Goal: Task Accomplishment & Management: Use online tool/utility

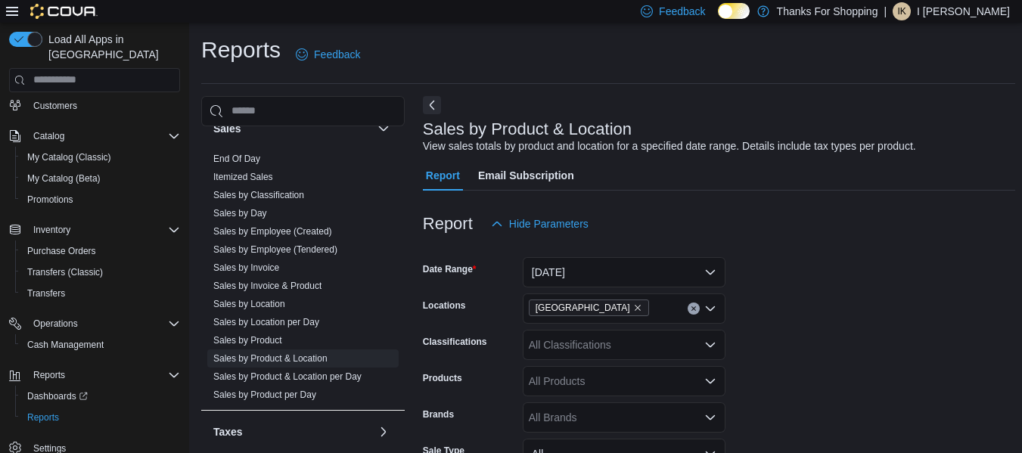
scroll to position [663, 0]
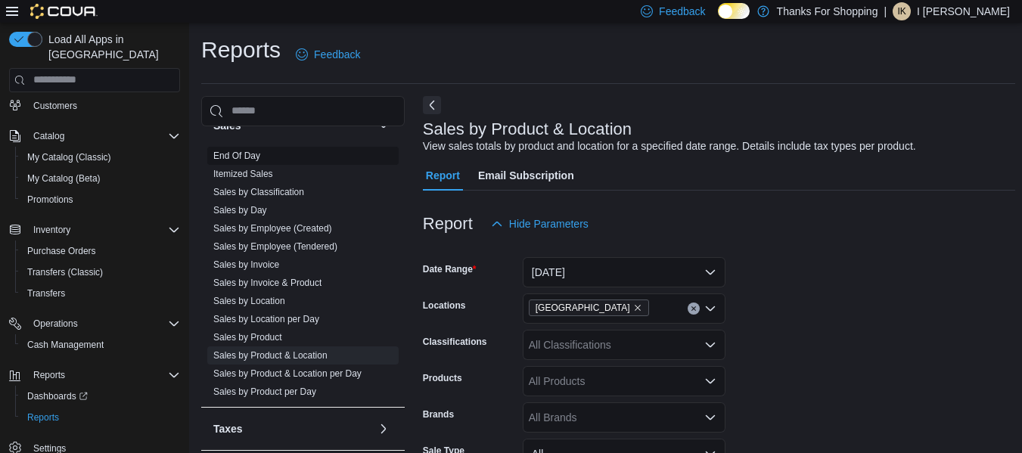
click at [251, 151] on link "End Of Day" at bounding box center [236, 156] width 47 height 11
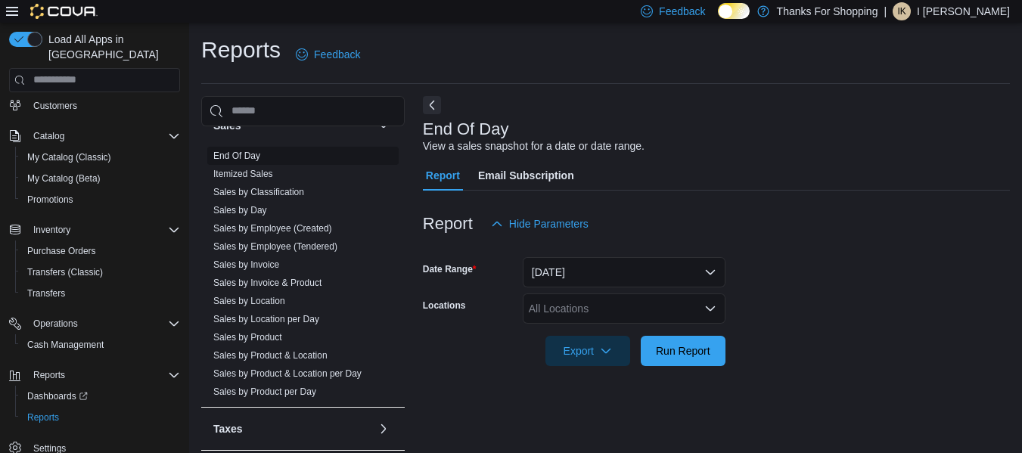
scroll to position [25, 0]
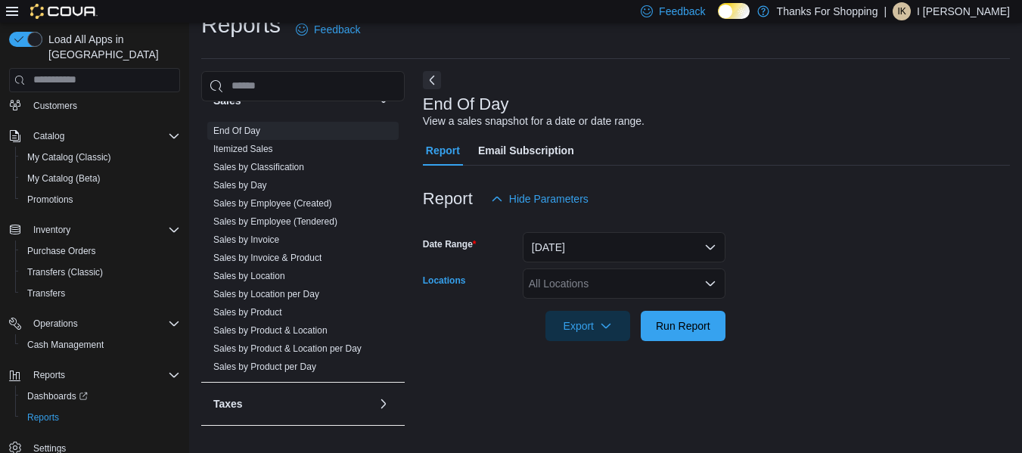
click at [588, 280] on div "All Locations" at bounding box center [624, 284] width 203 height 30
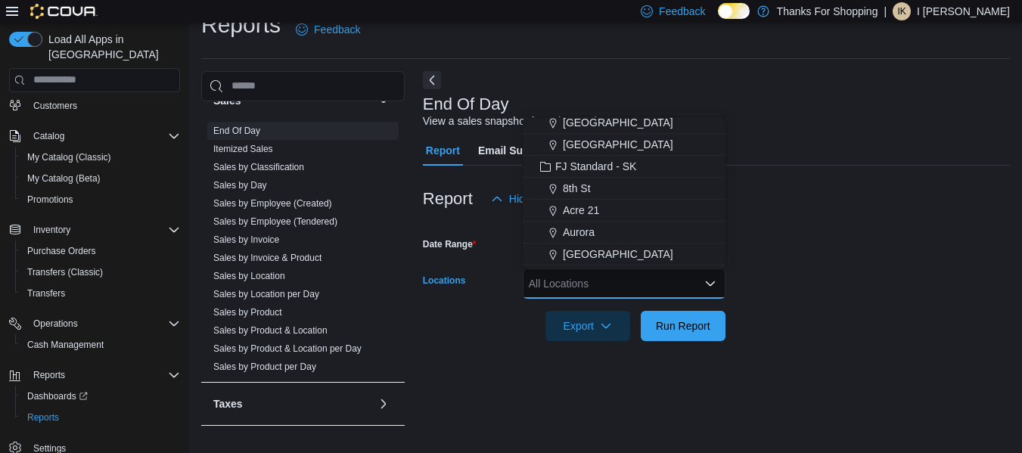
scroll to position [160, 0]
click at [596, 252] on span "[GEOGRAPHIC_DATA]" at bounding box center [618, 252] width 110 height 15
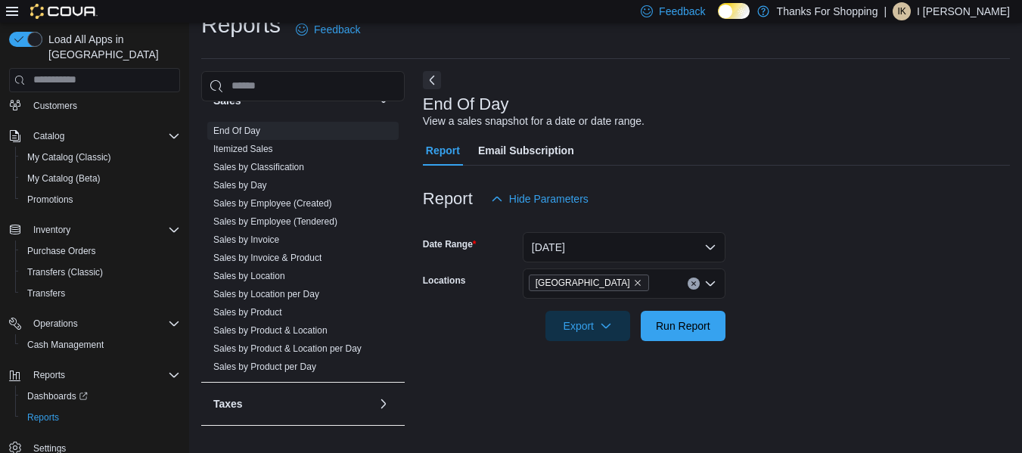
click at [797, 303] on div at bounding box center [716, 305] width 587 height 12
click at [688, 315] on span "Run Report" at bounding box center [683, 325] width 67 height 30
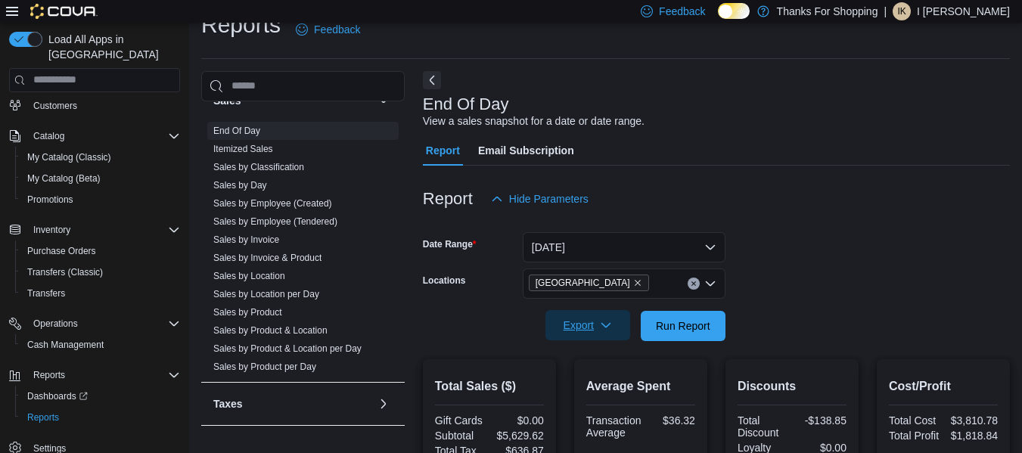
click at [612, 323] on icon "button" at bounding box center [606, 325] width 12 height 12
click at [575, 385] on span "Export to Pdf" at bounding box center [590, 386] width 68 height 12
